Goal: Information Seeking & Learning: Check status

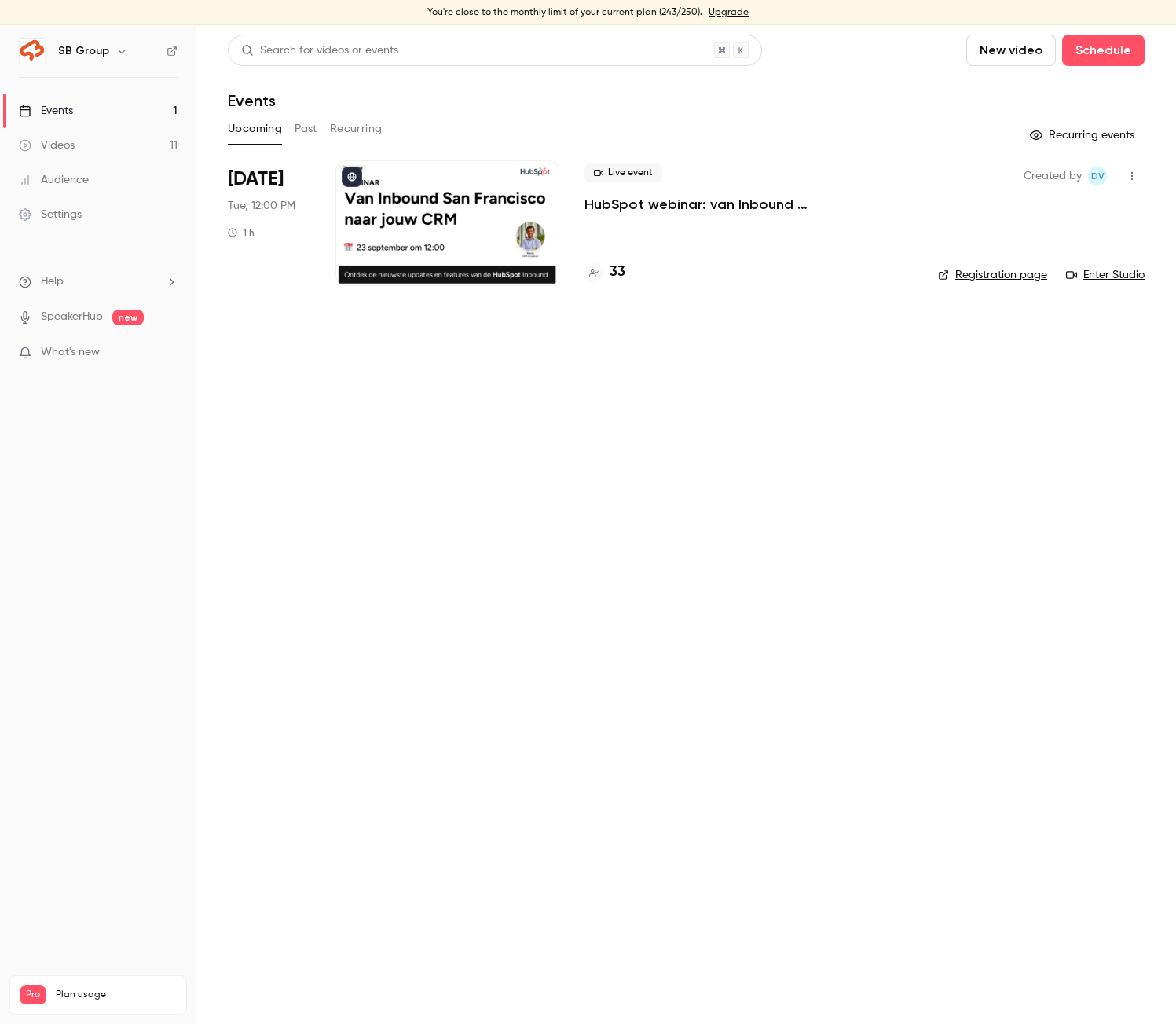
click at [296, 130] on button "Past" at bounding box center [306, 129] width 23 height 25
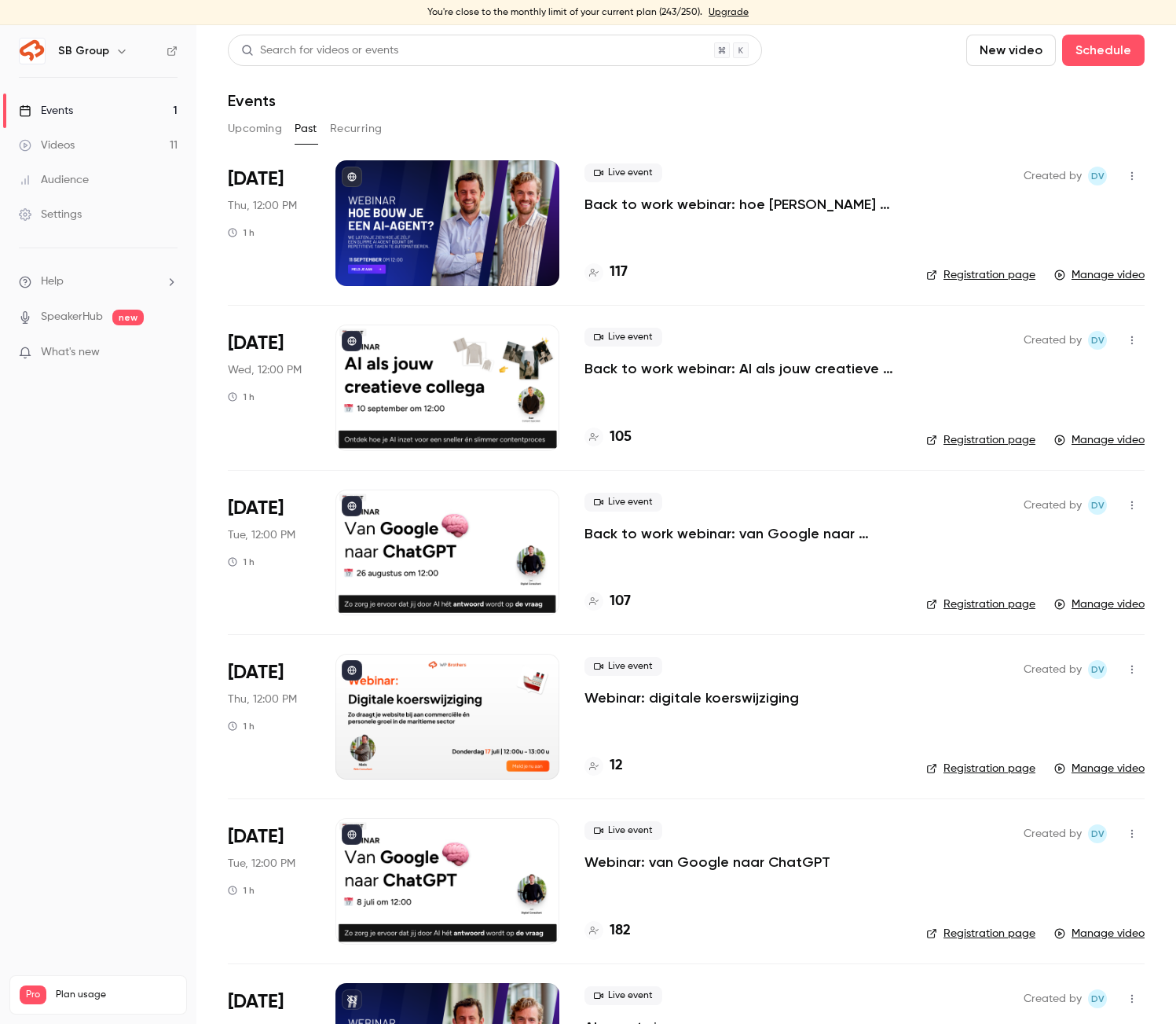
click at [676, 370] on p "Back to work webinar: AI als jouw creatieve collega" at bounding box center [742, 368] width 317 height 19
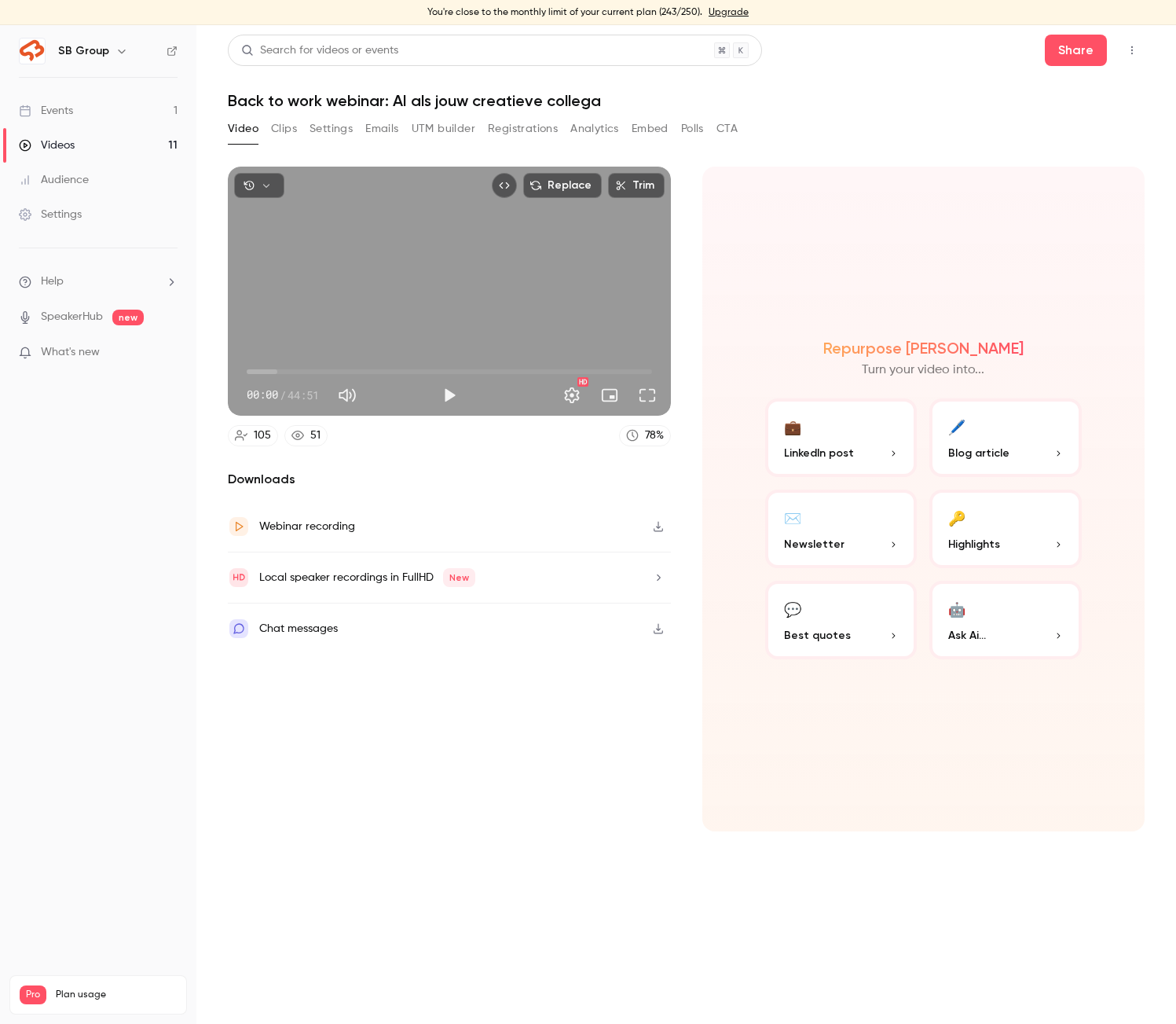
click at [506, 132] on button "Registrations" at bounding box center [523, 129] width 70 height 25
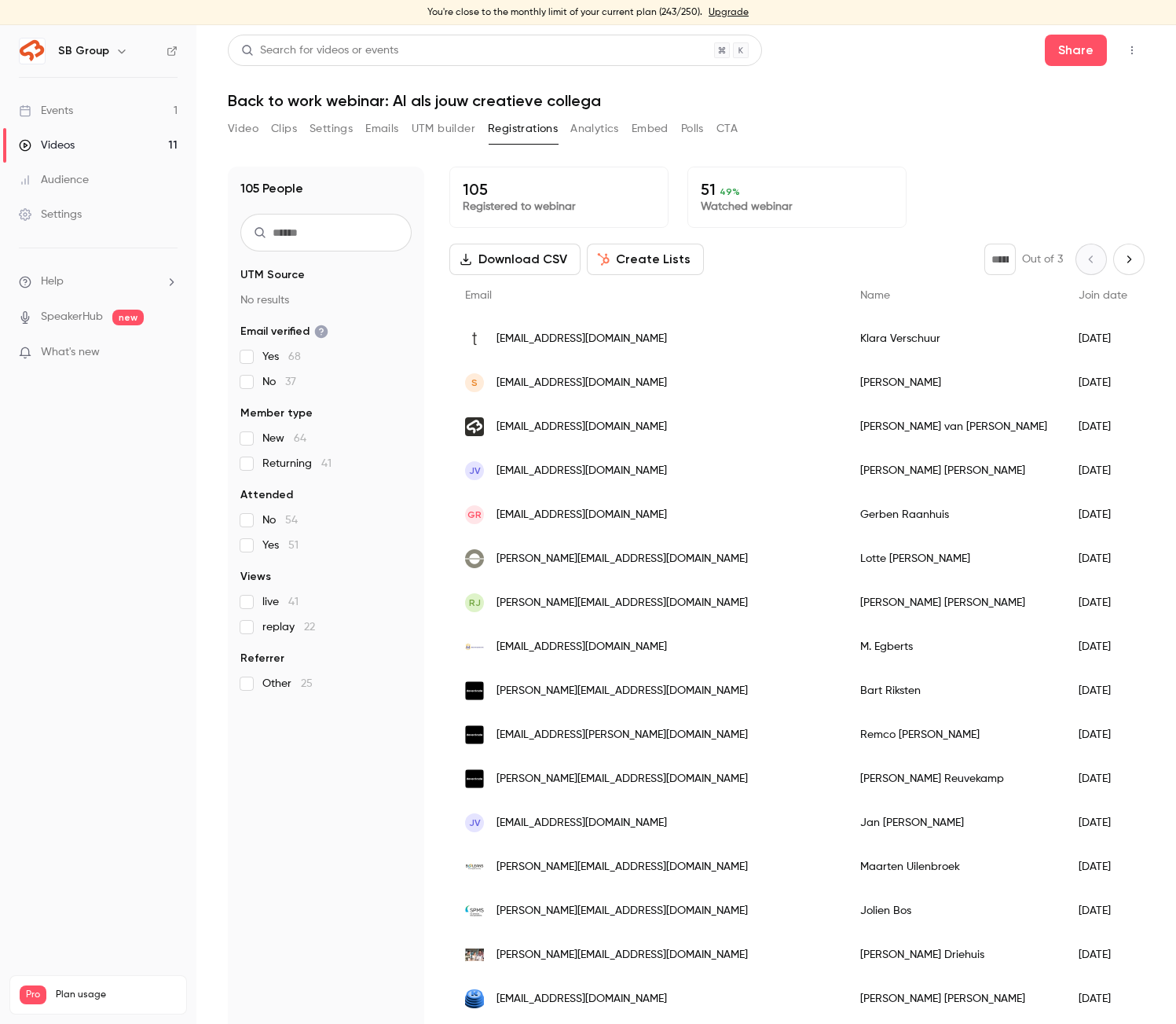
click at [291, 601] on span "41" at bounding box center [293, 602] width 10 height 11
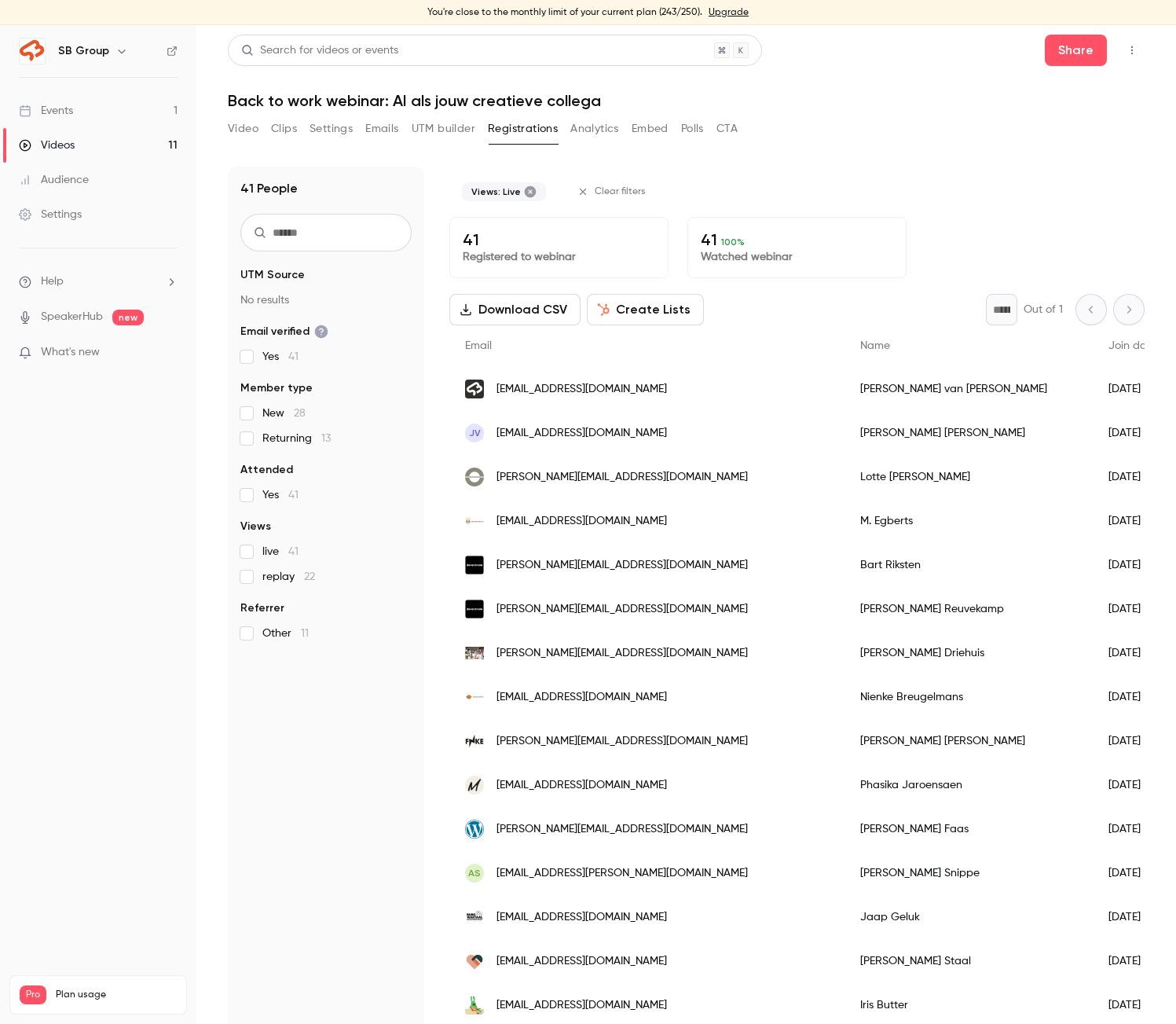
click at [291, 601] on legend "Referrer" at bounding box center [326, 608] width 171 height 16
